Goal: Entertainment & Leisure: Consume media (video, audio)

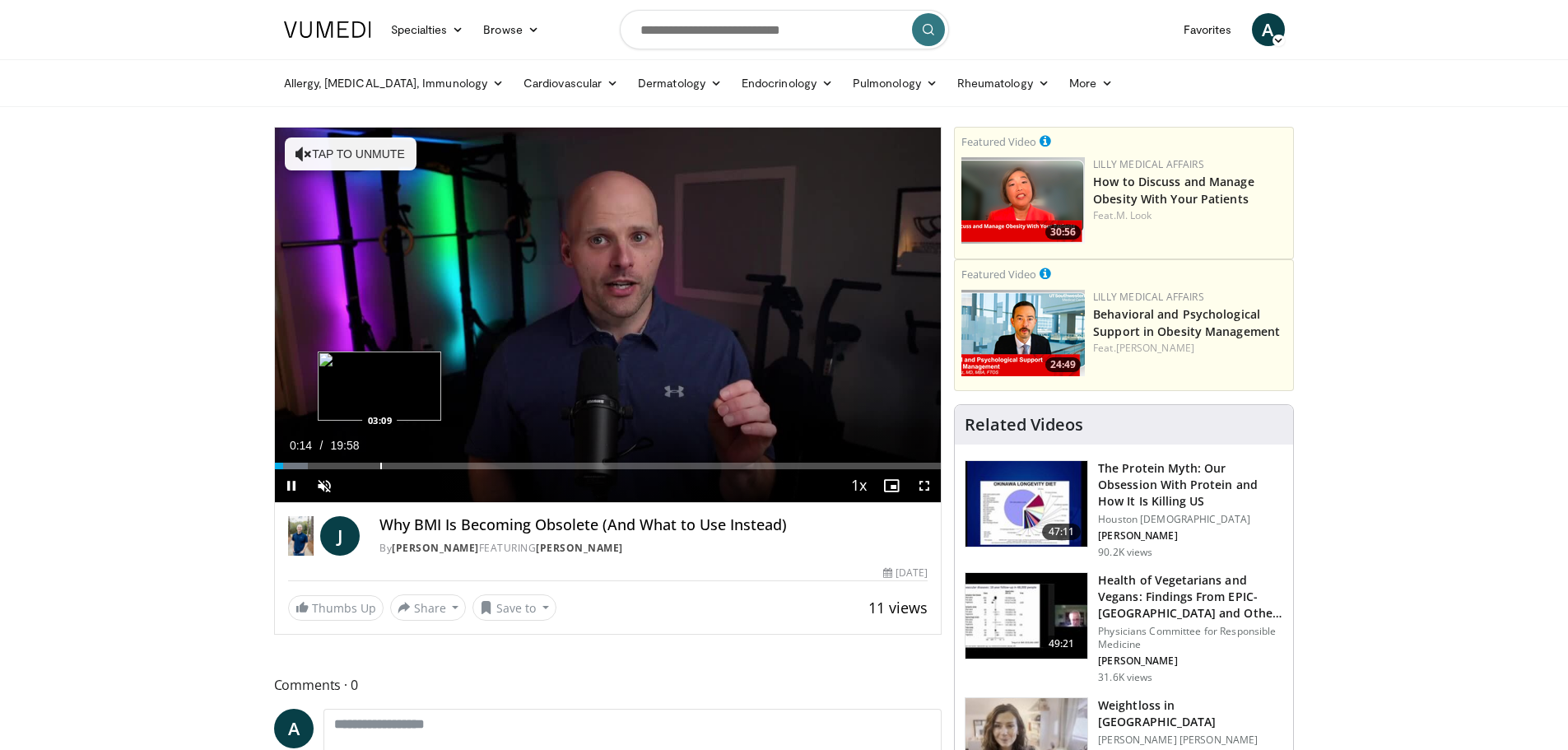
click at [379, 458] on div "Loaded : 4.96% 00:14 03:09" at bounding box center [608, 461] width 666 height 16
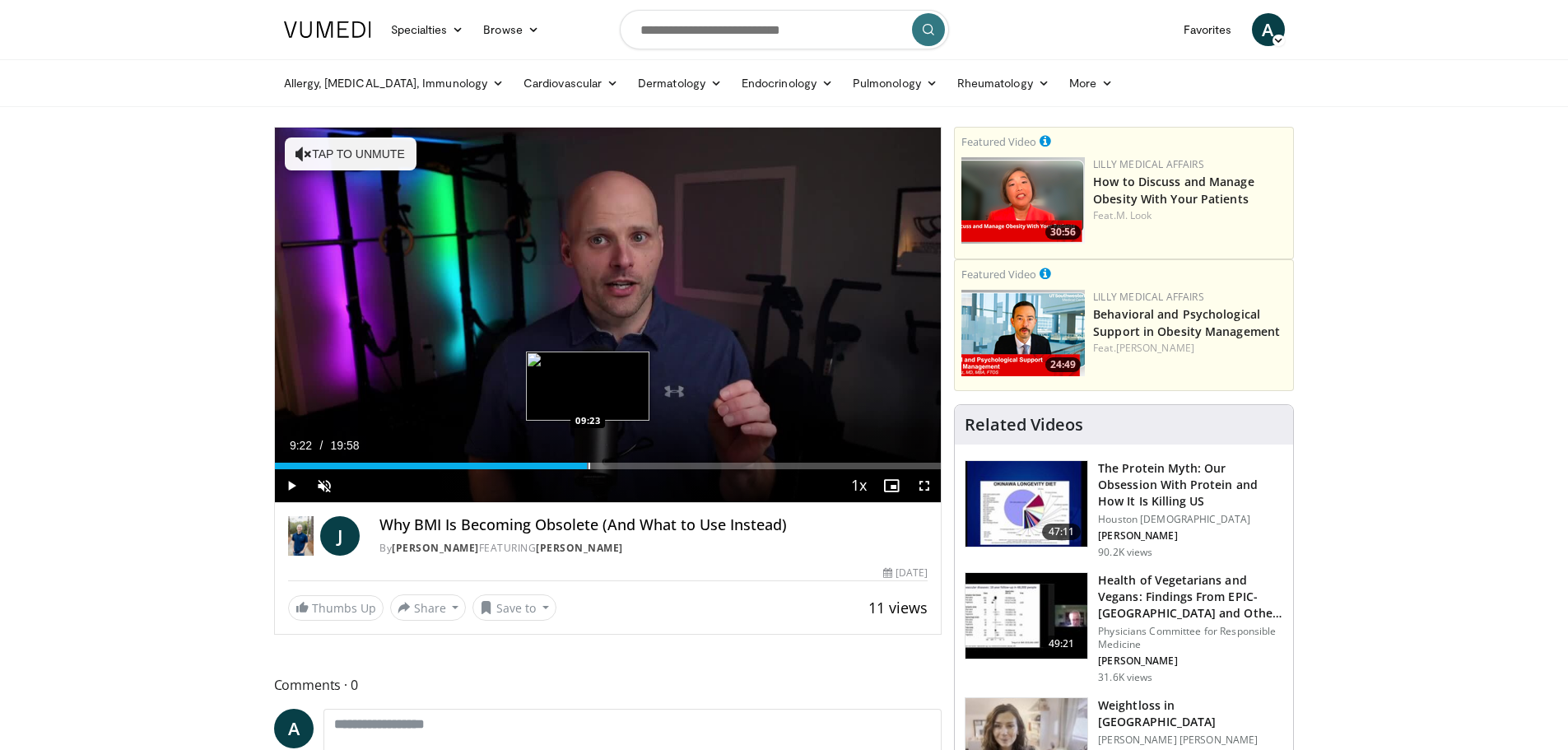
click at [588, 469] on div "Progress Bar" at bounding box center [589, 465] width 2 height 6
click at [610, 467] on div "Progress Bar" at bounding box center [611, 465] width 2 height 6
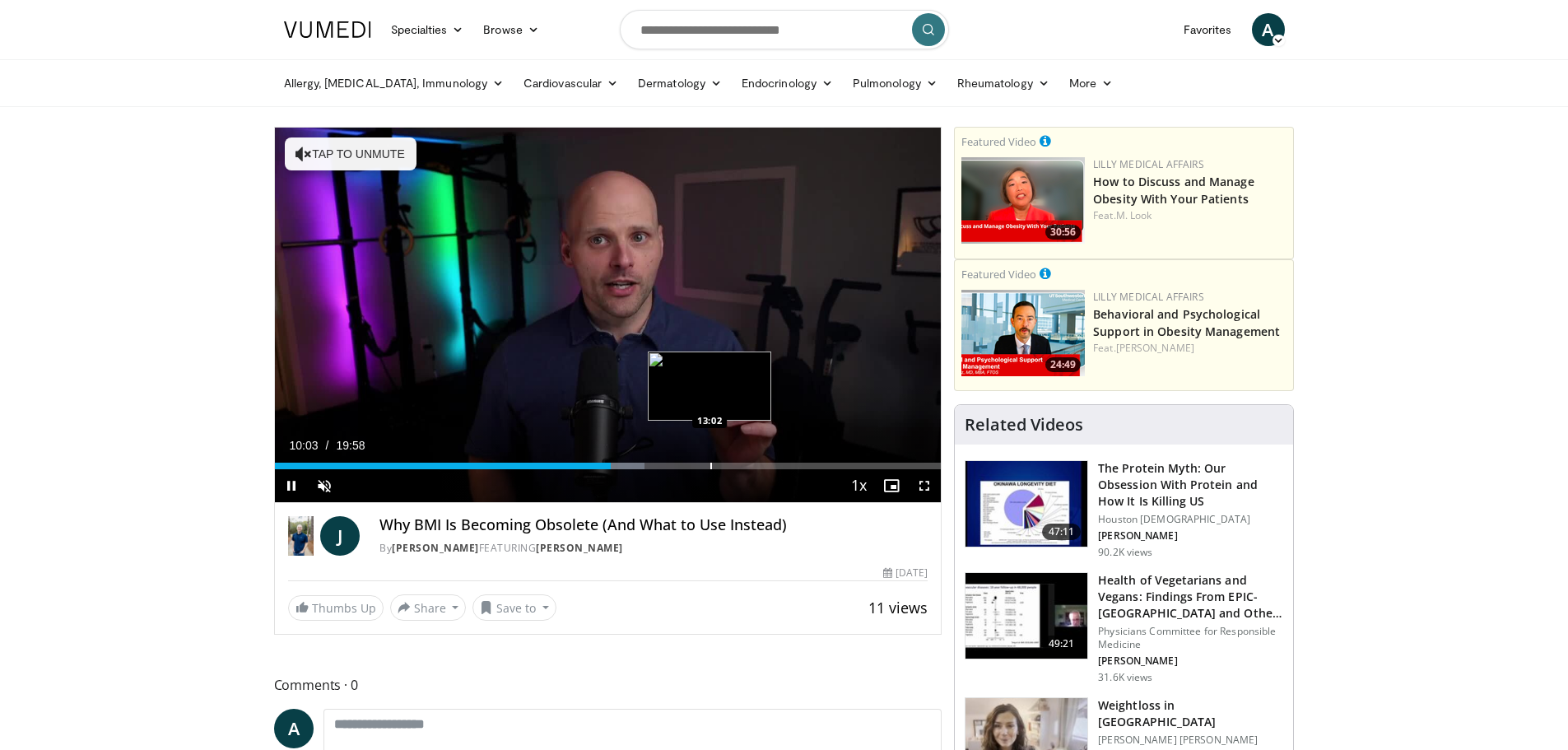
click at [711, 465] on div "Progress Bar" at bounding box center [711, 465] width 2 height 6
click at [775, 467] on div "Progress Bar" at bounding box center [776, 465] width 2 height 6
click at [798, 464] on div "Progress Bar" at bounding box center [799, 465] width 2 height 6
click at [823, 459] on div "Loaded : 83.63% 15:42 16:25" at bounding box center [608, 461] width 666 height 16
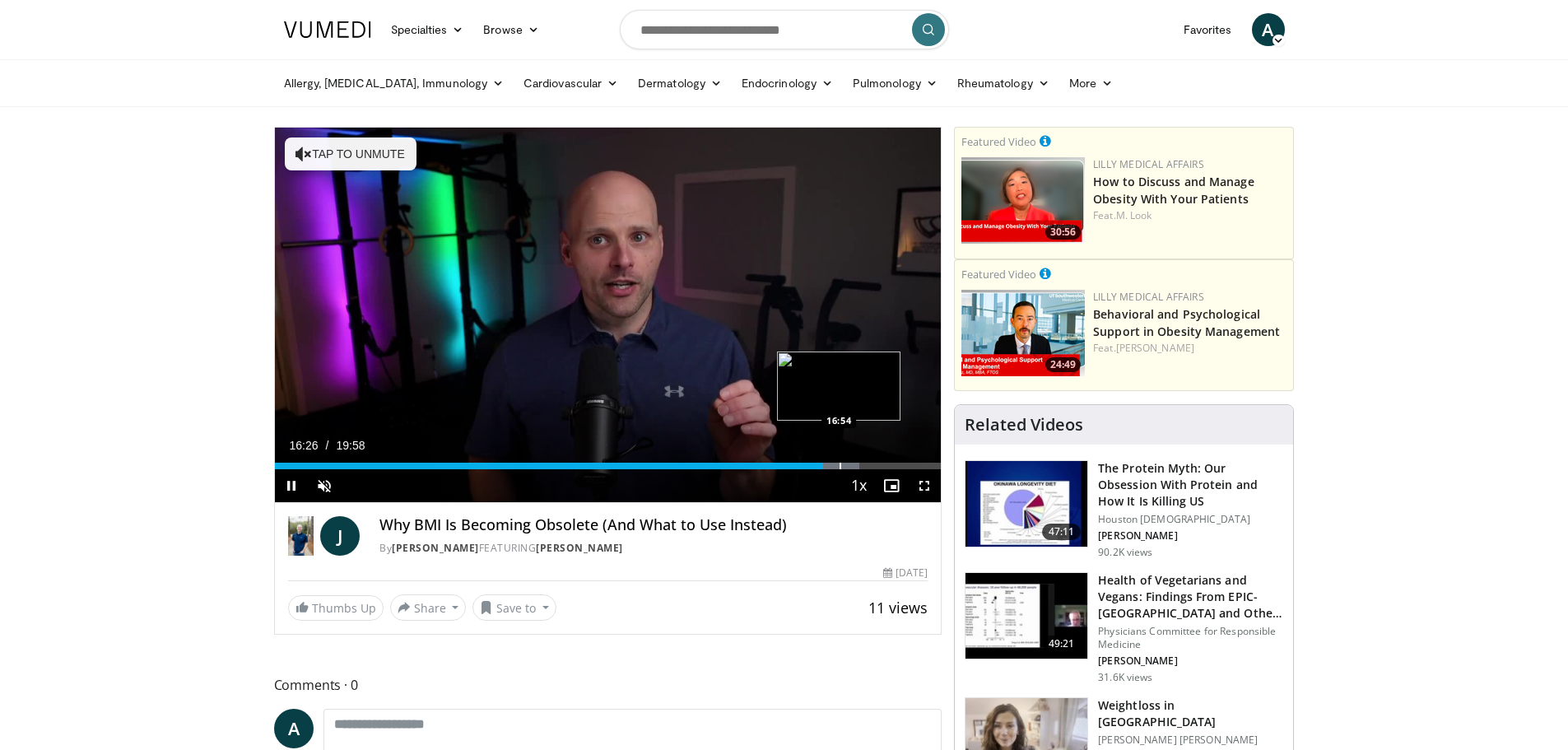
click at [839, 461] on div "Loaded : 87.73% 16:26 16:54" at bounding box center [608, 461] width 666 height 16
